Goal: Information Seeking & Learning: Learn about a topic

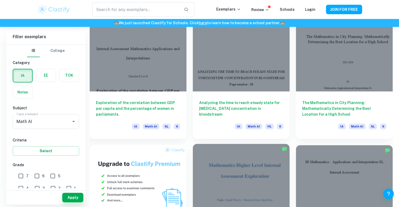
scroll to position [277, 0]
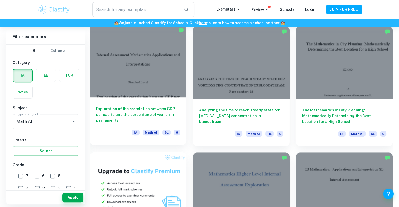
click at [158, 88] on div at bounding box center [138, 61] width 97 height 72
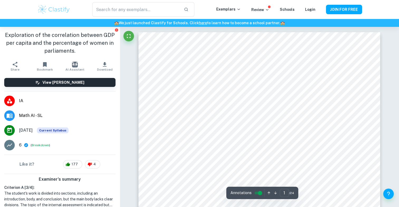
scroll to position [78, 0]
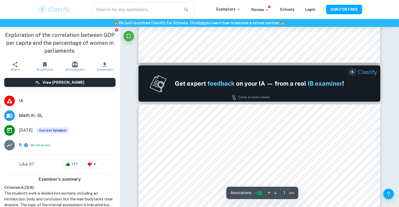
type input "2"
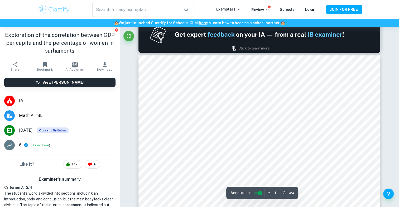
scroll to position [360, 0]
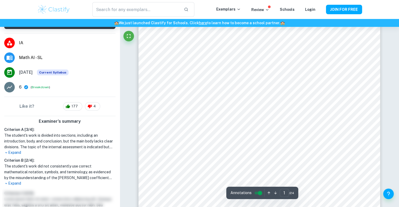
scroll to position [61, 0]
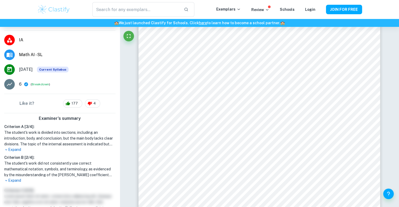
click at [104, 150] on p "Expand" at bounding box center [59, 150] width 111 height 6
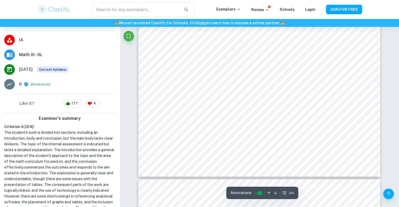
scroll to position [3555, 0]
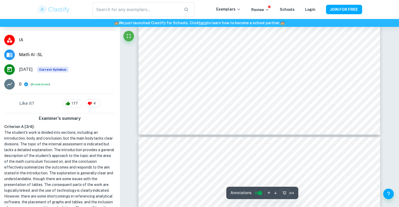
type input "13"
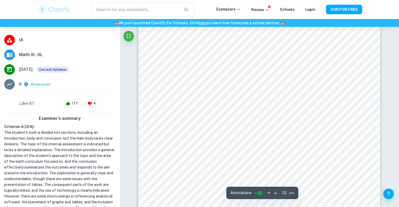
scroll to position [3756, 0]
